Goal: Find specific page/section: Find specific page/section

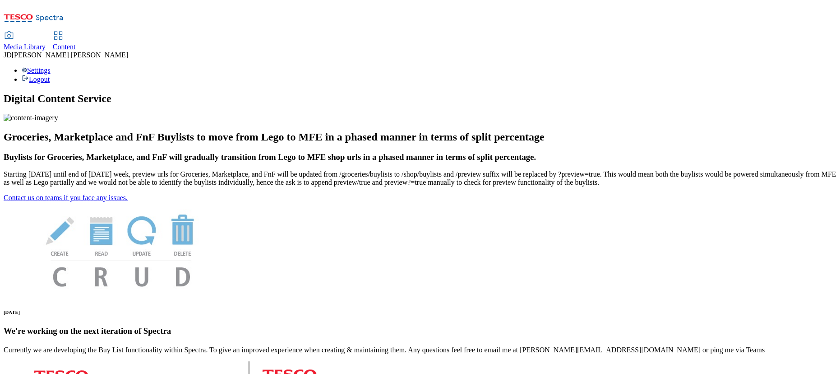
click at [76, 43] on span "Content" at bounding box center [64, 47] width 23 height 8
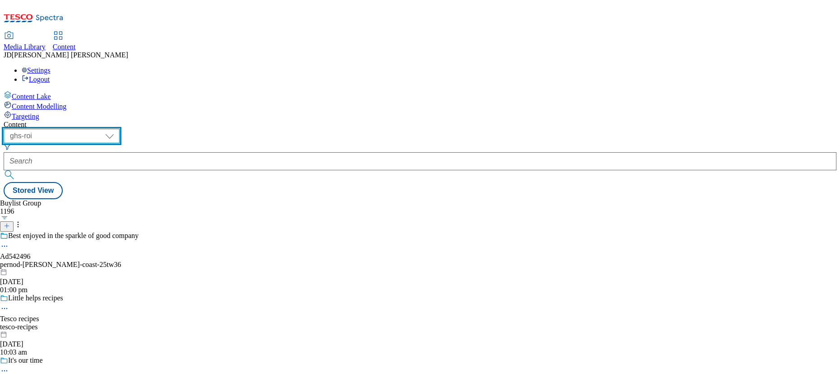
click at [120, 129] on select "ghs-roi ghs-uk" at bounding box center [62, 136] width 116 height 14
select select "ghs-uk"
click at [117, 129] on select "ghs-roi ghs-uk" at bounding box center [62, 136] width 116 height 14
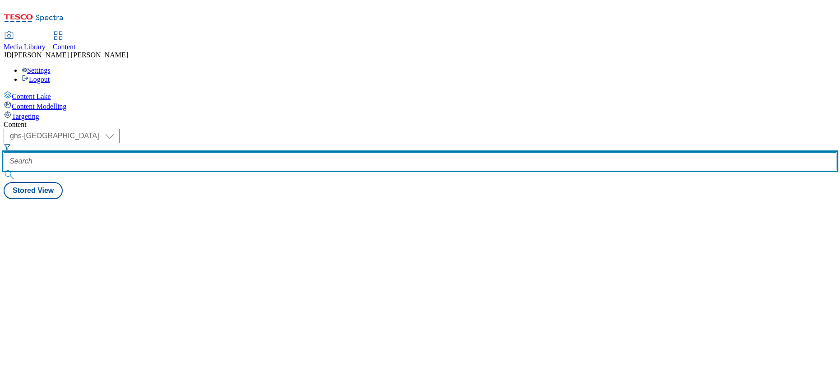
click at [196, 152] on input "text" at bounding box center [420, 161] width 833 height 18
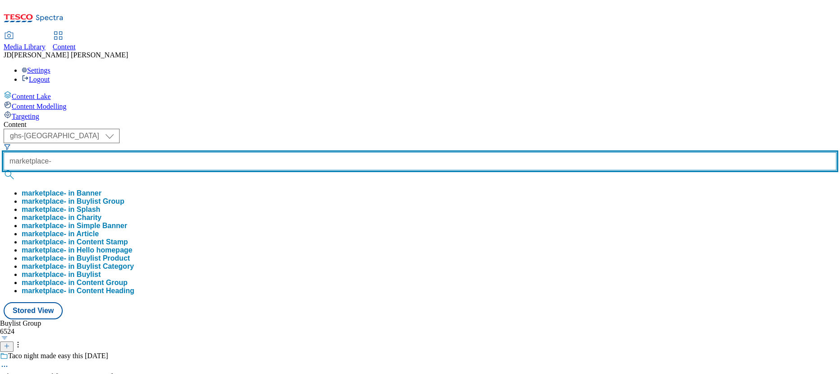
click at [234, 152] on input "marketplace-" at bounding box center [420, 161] width 833 height 18
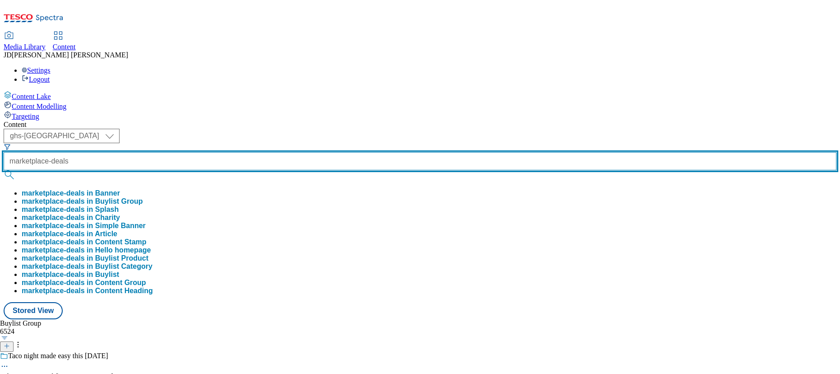
type input "marketplace-deals"
click at [4, 170] on button "submit" at bounding box center [10, 174] width 13 height 9
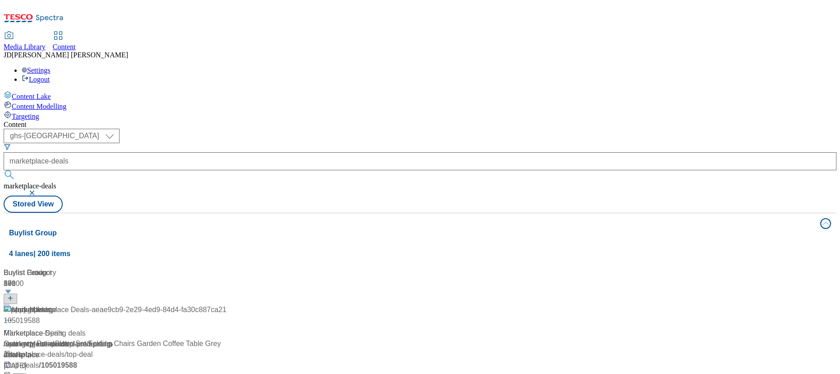
scroll to position [41, 0]
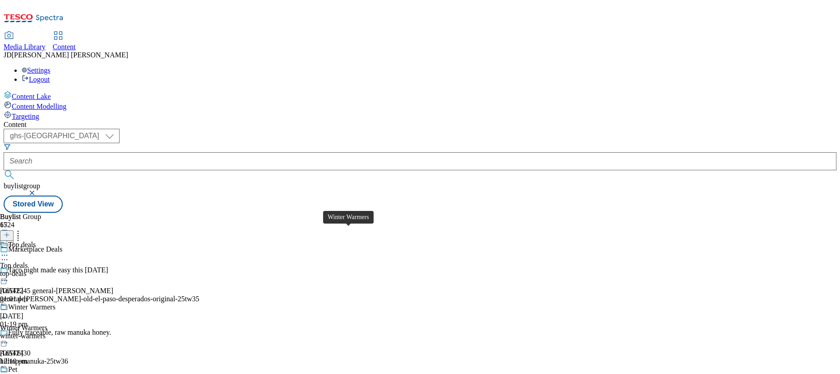
click at [56, 303] on span "Winter Warmers" at bounding box center [31, 308] width 47 height 10
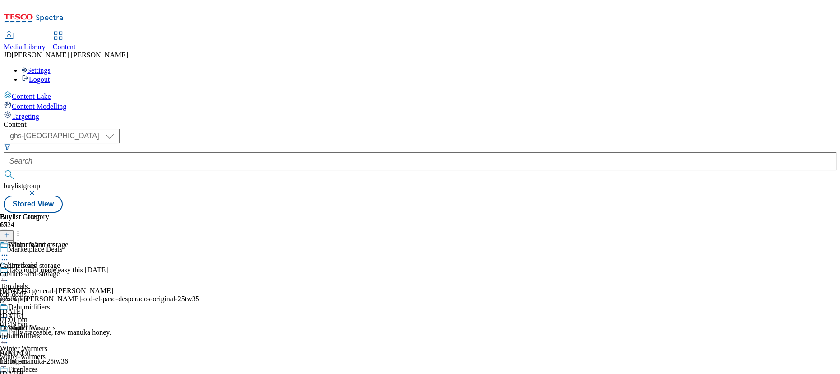
click at [70, 269] on div "cabinets-and-storage" at bounding box center [35, 273] width 70 height 8
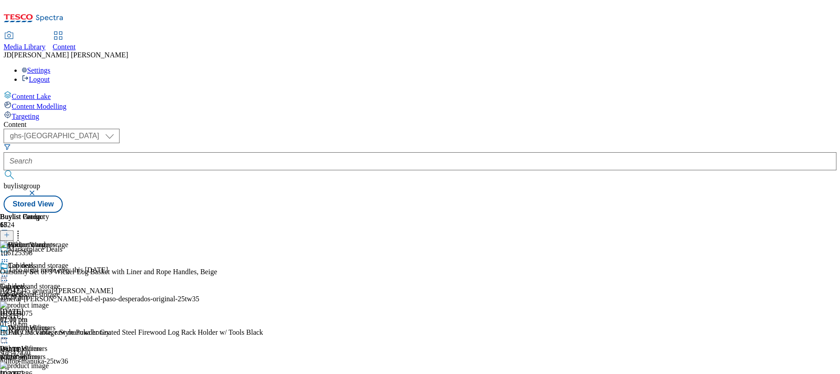
click at [3, 275] on circle at bounding box center [2, 275] width 1 height 1
click at [75, 354] on span "Open Preview Url" at bounding box center [51, 357] width 47 height 7
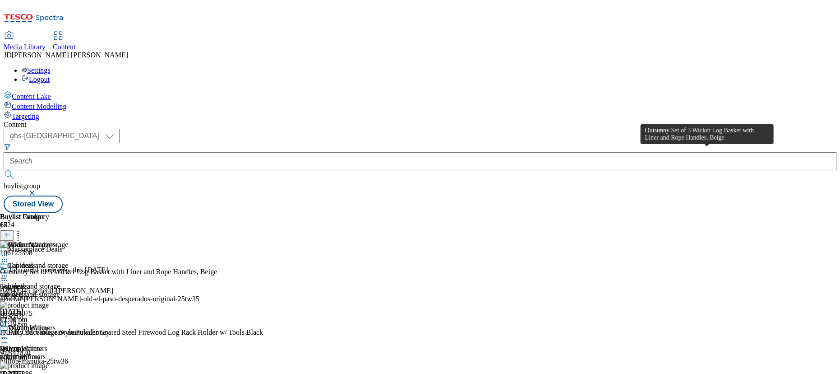
click at [217, 268] on div "Outsunny Set of 3 Wicker Log Basket with Liner and Rope Handles, Beige" at bounding box center [108, 272] width 217 height 8
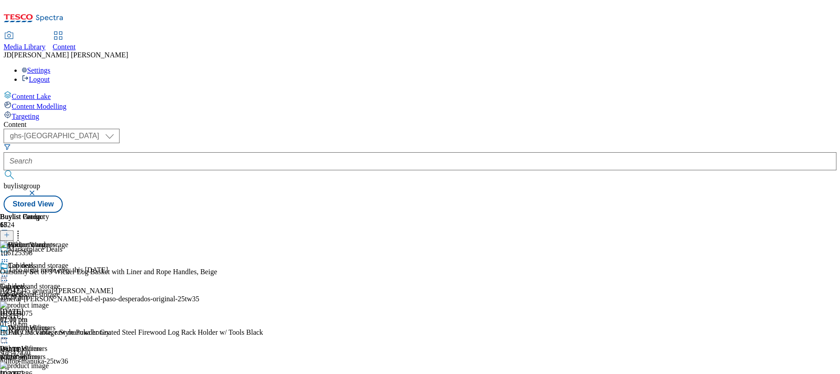
click at [9, 257] on icon at bounding box center [4, 261] width 9 height 9
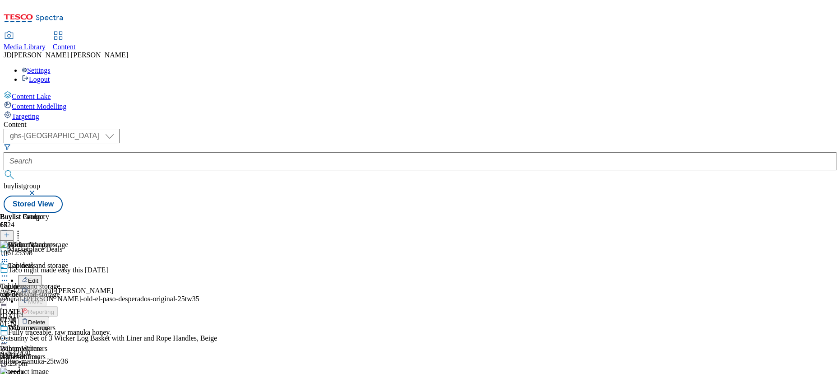
click at [663, 129] on div "( optional ) ghs-roi ghs-uk ghs-uk buylistgroup Stored View" at bounding box center [420, 171] width 833 height 84
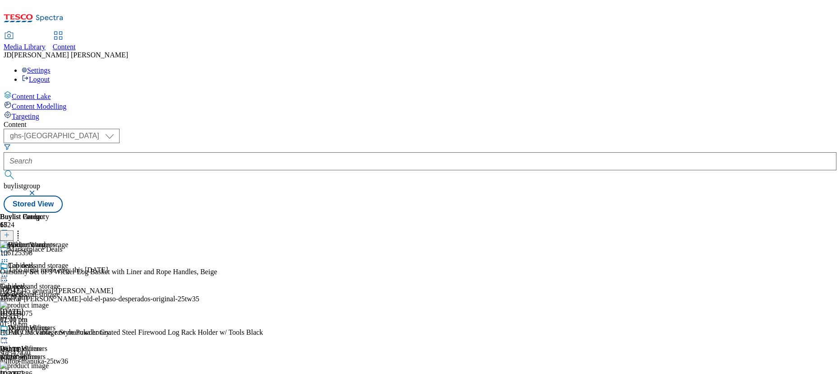
click at [9, 271] on icon at bounding box center [4, 275] width 9 height 9
click at [75, 354] on span "Open Preview Url" at bounding box center [51, 357] width 47 height 7
click at [55, 120] on div "Content Lake Content Modelling Targeting" at bounding box center [420, 106] width 833 height 30
click at [45, 120] on div "Content Lake Content Modelling Targeting" at bounding box center [420, 106] width 833 height 30
